Goal: Check status: Check status

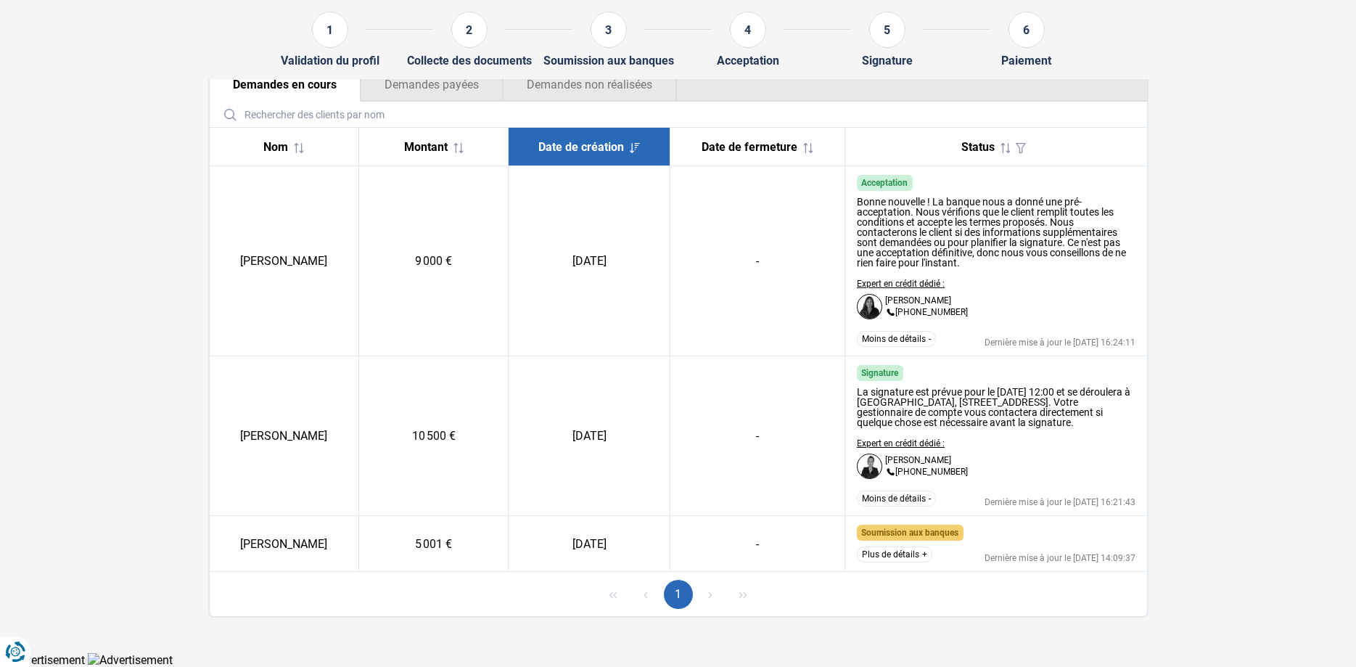
scroll to position [184, 0]
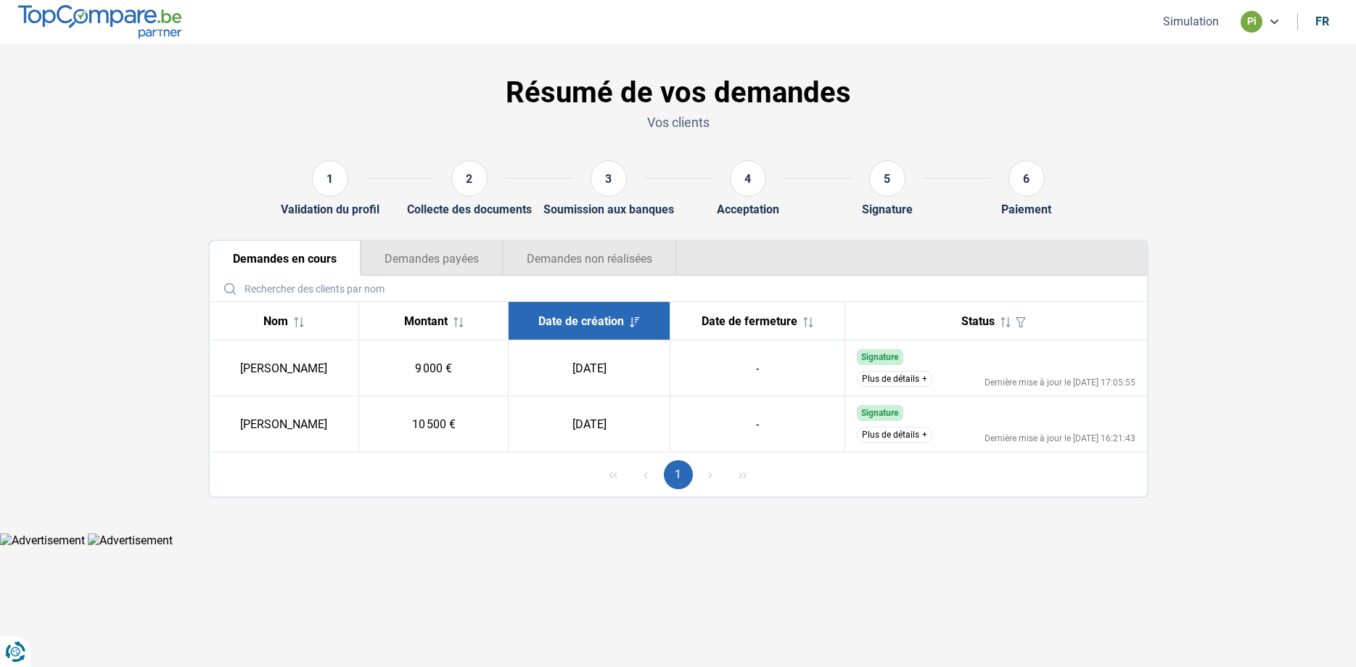
click at [557, 255] on button "Demandes non réalisées" at bounding box center [590, 258] width 174 height 35
click at [898, 432] on button "Plus de détails" at bounding box center [894, 435] width 75 height 16
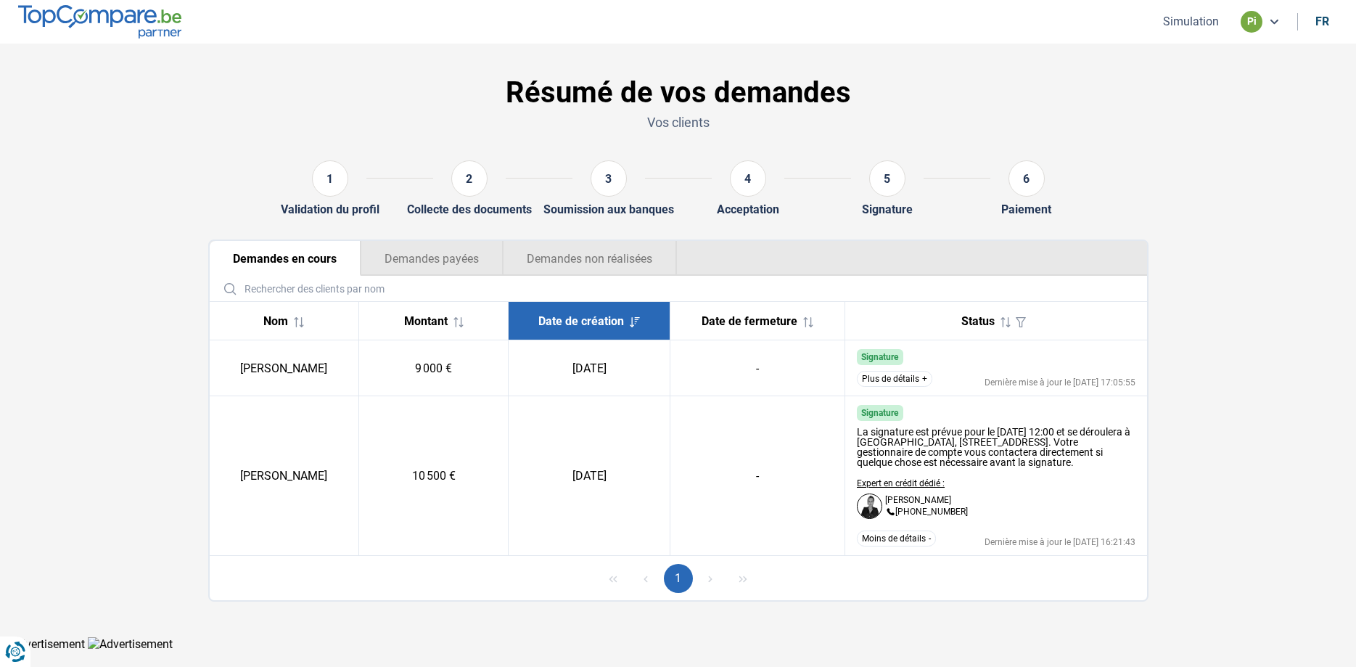
click at [430, 263] on button "Demandes payées" at bounding box center [432, 258] width 142 height 35
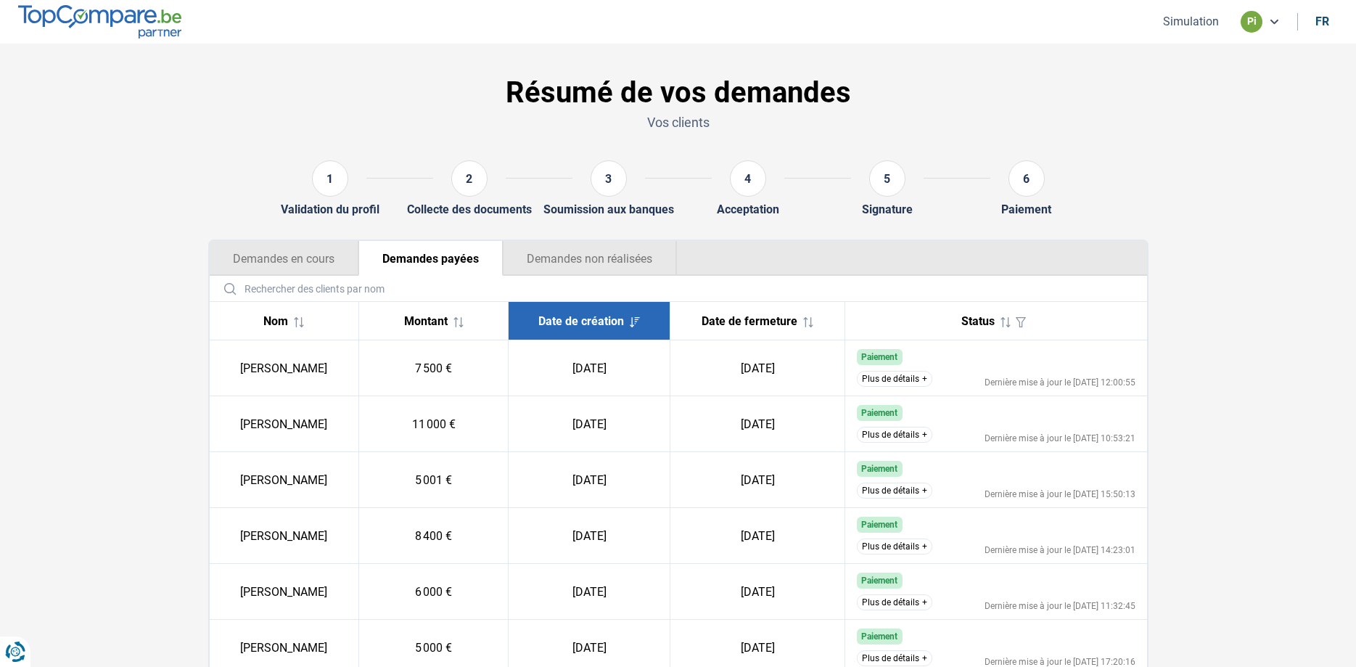
click at [293, 265] on button "Demandes en cours" at bounding box center [284, 258] width 149 height 35
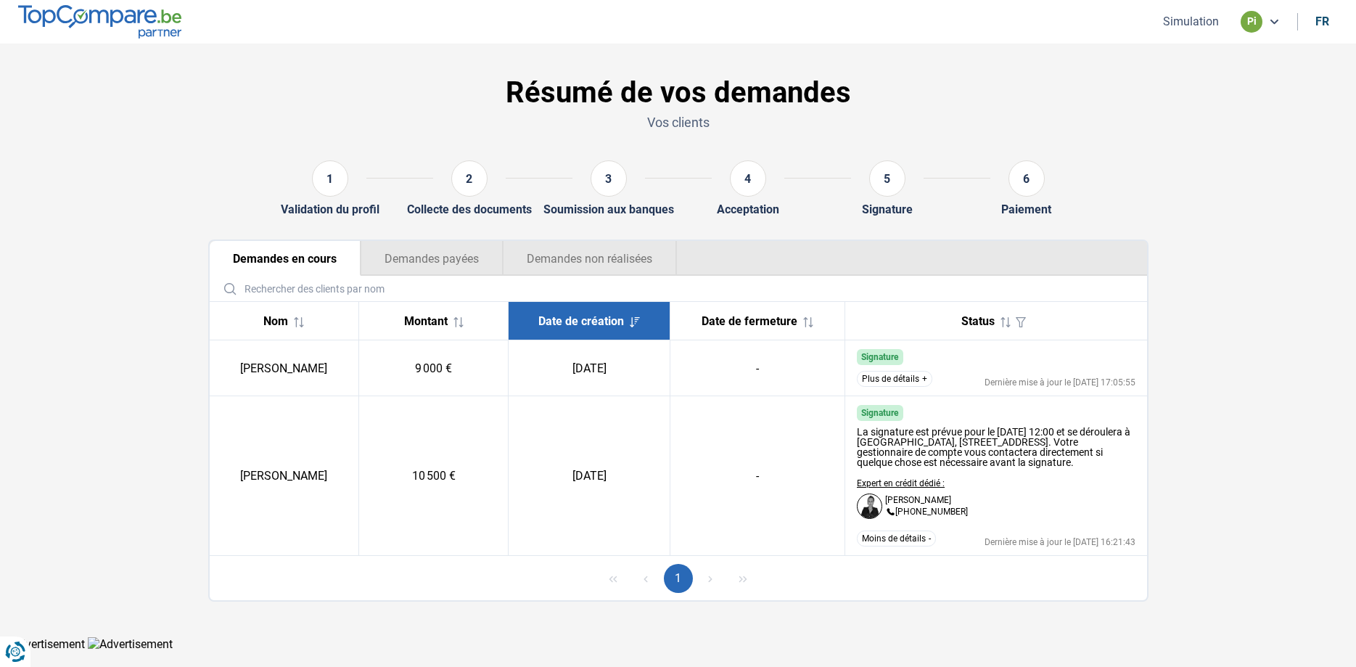
click at [538, 257] on button "Demandes non réalisées" at bounding box center [590, 258] width 174 height 35
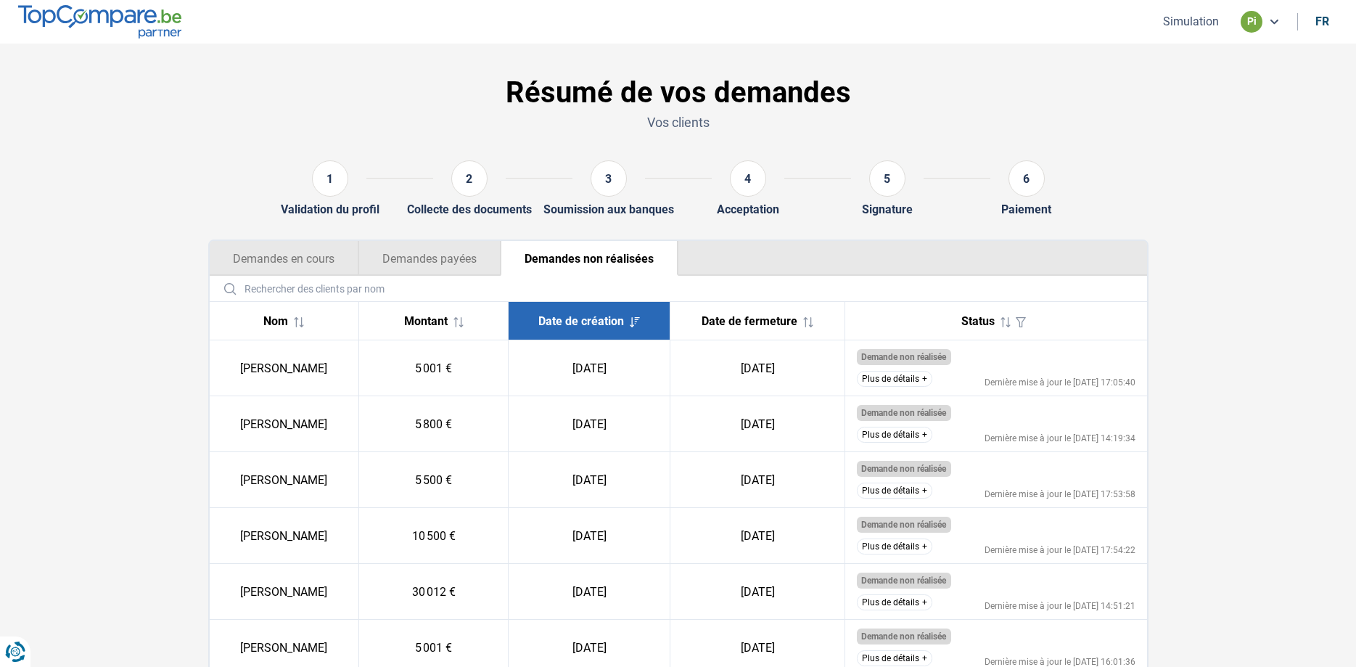
click at [890, 374] on button "Plus de détails" at bounding box center [894, 379] width 75 height 16
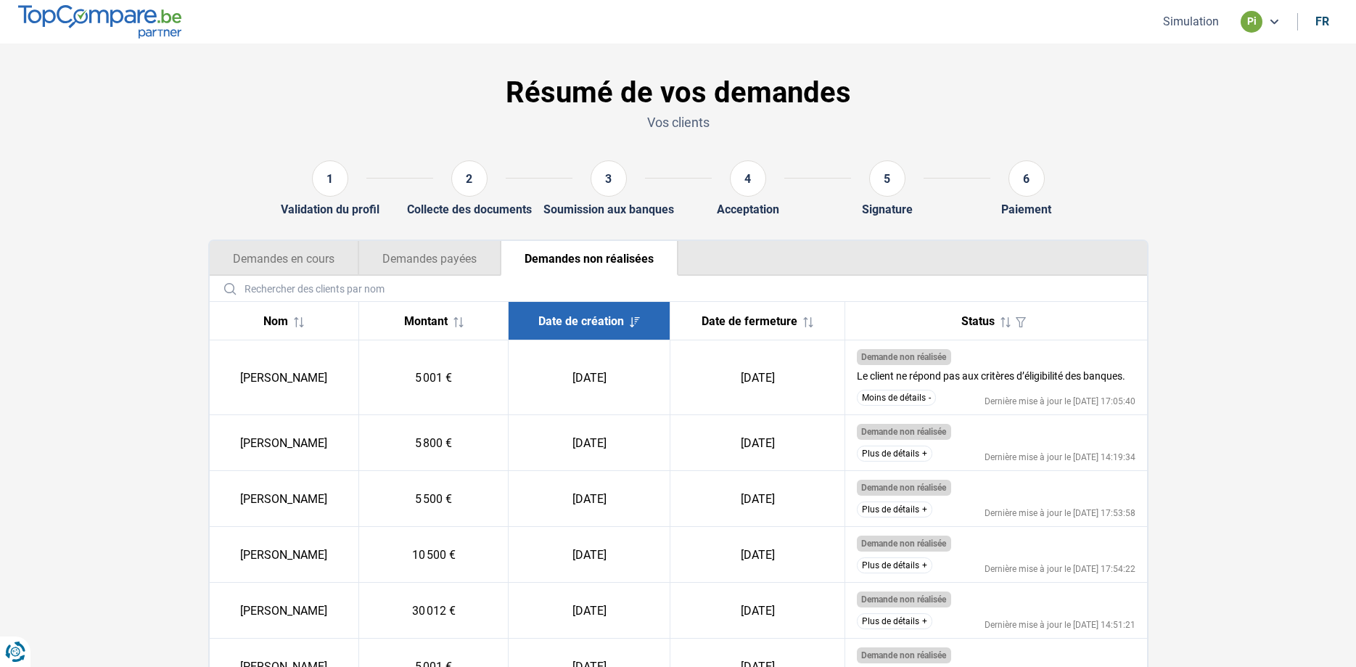
click at [897, 430] on span "Demande non réalisée" at bounding box center [903, 432] width 85 height 10
click at [882, 452] on button "Plus de détails" at bounding box center [894, 454] width 75 height 16
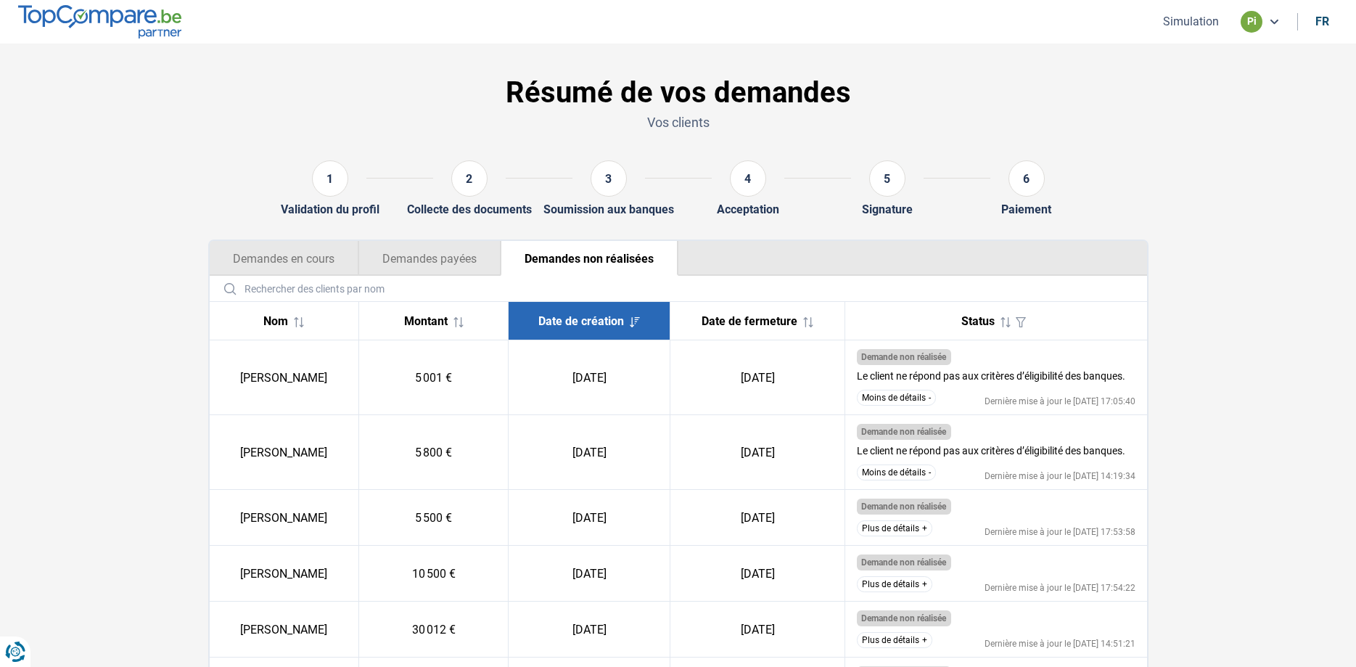
click at [893, 391] on td "Demande non réalisée Le client ne répond pas aux critères d’éligibilité des ban…" at bounding box center [996, 377] width 302 height 75
click at [889, 395] on button "Moins de détails" at bounding box center [896, 398] width 79 height 16
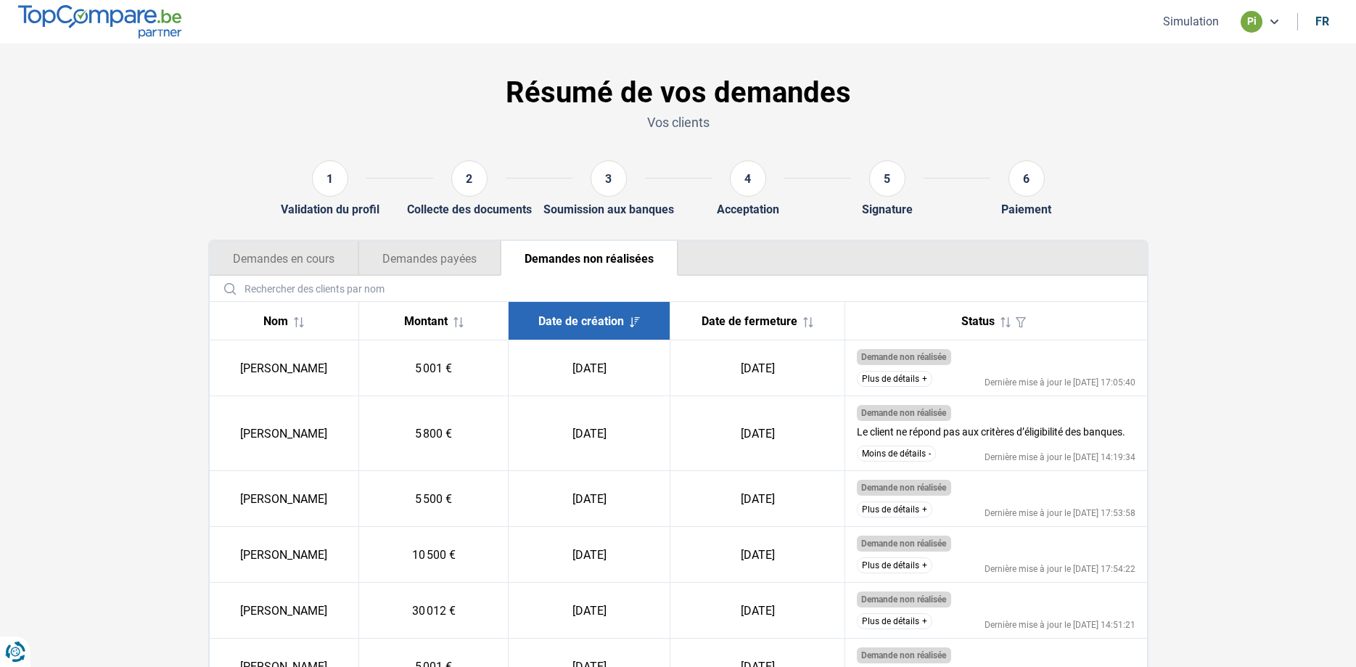
click at [879, 450] on button "Moins de détails" at bounding box center [896, 454] width 79 height 16
